Goal: Task Accomplishment & Management: Use online tool/utility

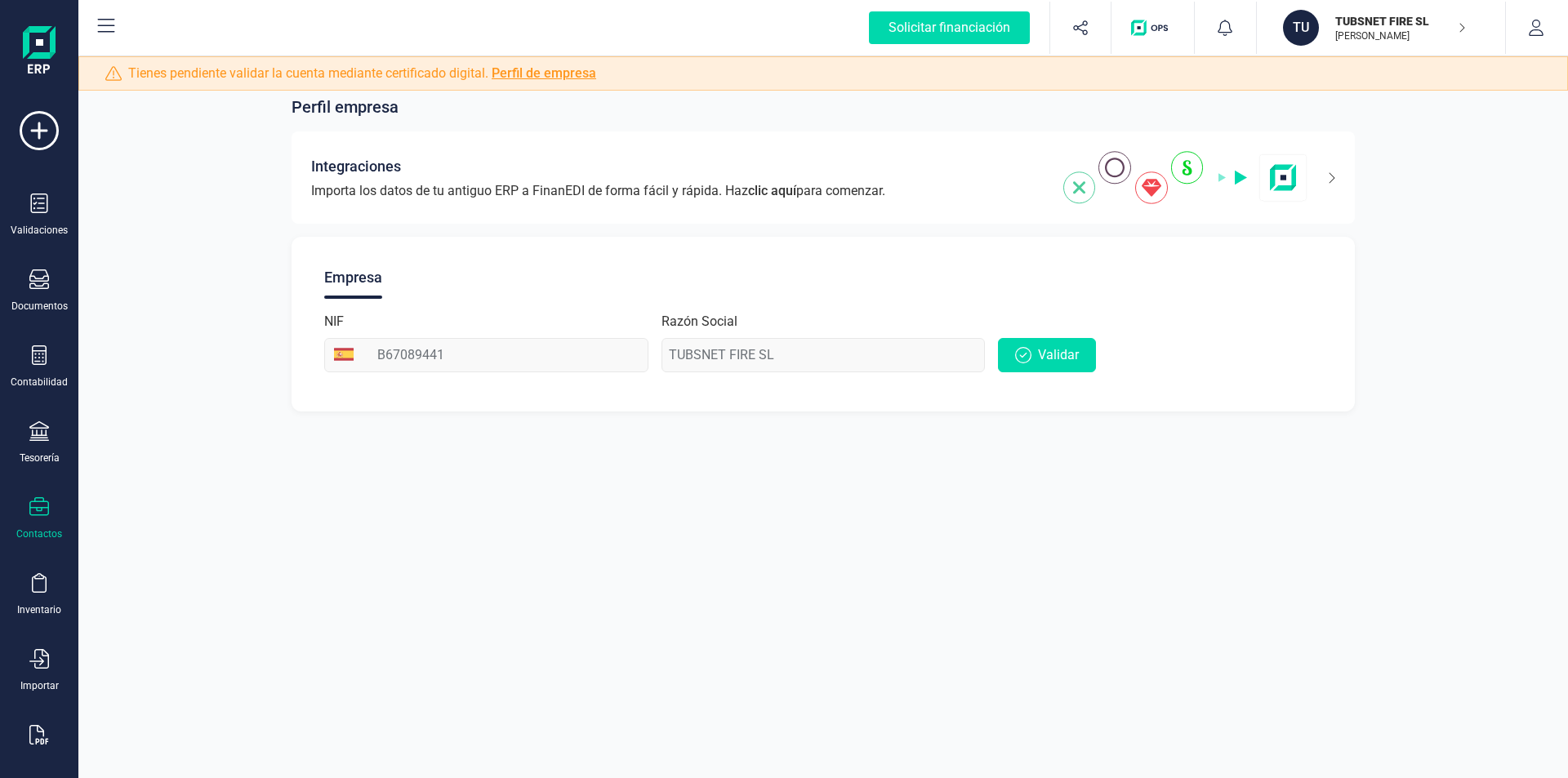
click at [36, 517] on div at bounding box center [39, 509] width 20 height 23
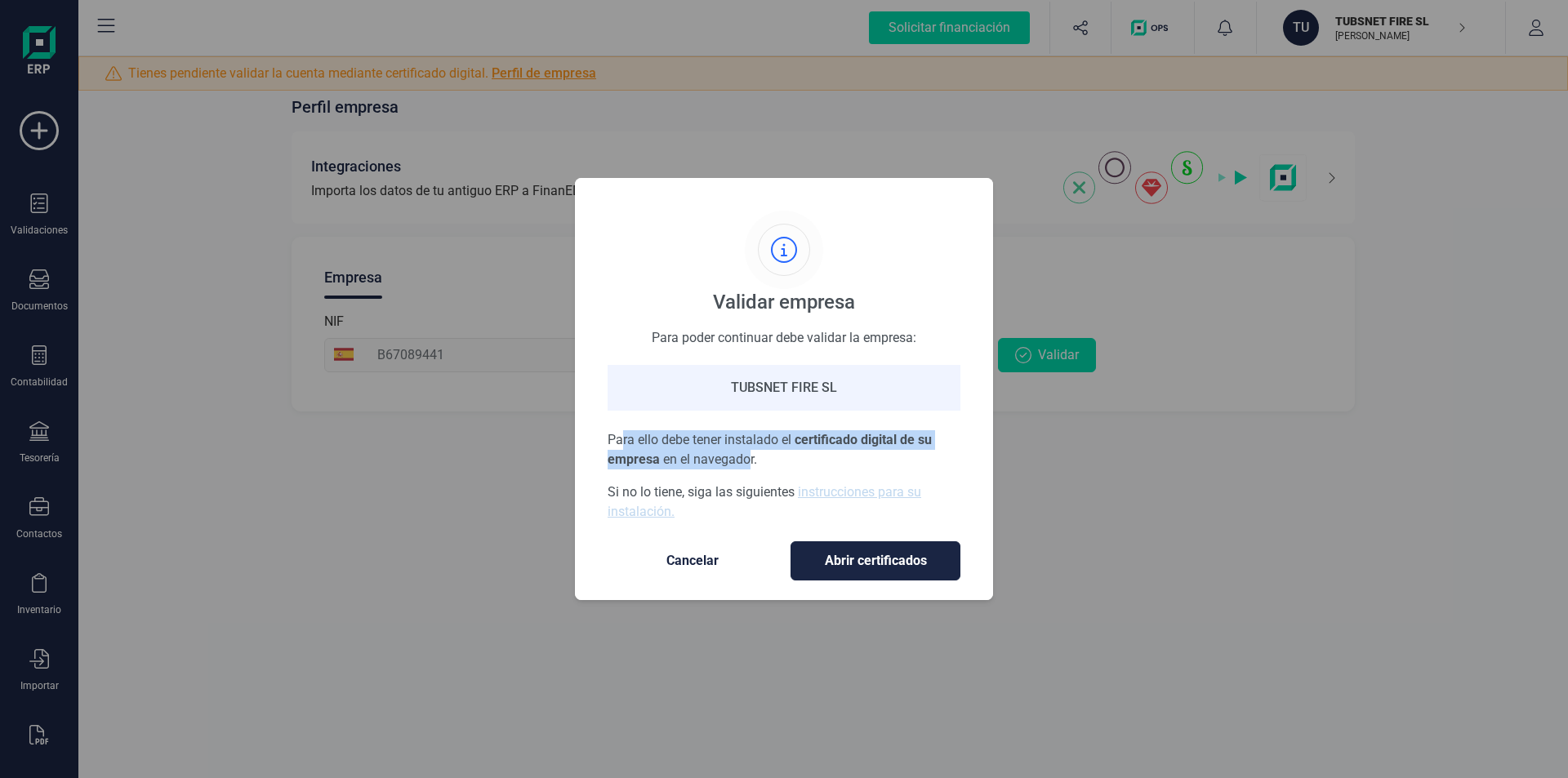
drag, startPoint x: 624, startPoint y: 443, endPoint x: 751, endPoint y: 458, distance: 127.9
click at [751, 458] on p "Para ello debe tener instalado el certificado digital de su empresa en el naveg…" at bounding box center [784, 450] width 353 height 39
click at [866, 553] on span "Abrir certificados" at bounding box center [875, 561] width 135 height 20
